Goal: Task Accomplishment & Management: Manage account settings

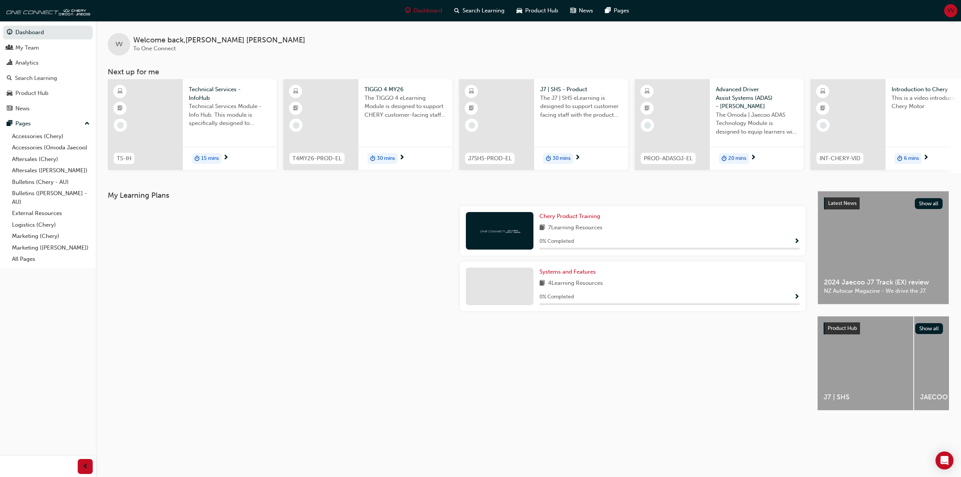
click at [951, 11] on span "VV" at bounding box center [951, 10] width 7 height 9
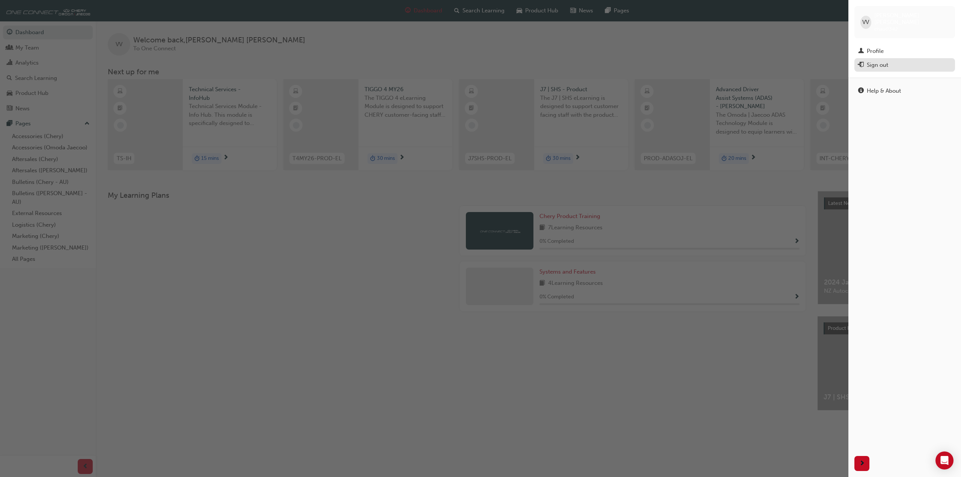
click at [868, 61] on div "Sign out" at bounding box center [877, 65] width 21 height 9
